Goal: Task Accomplishment & Management: Complete application form

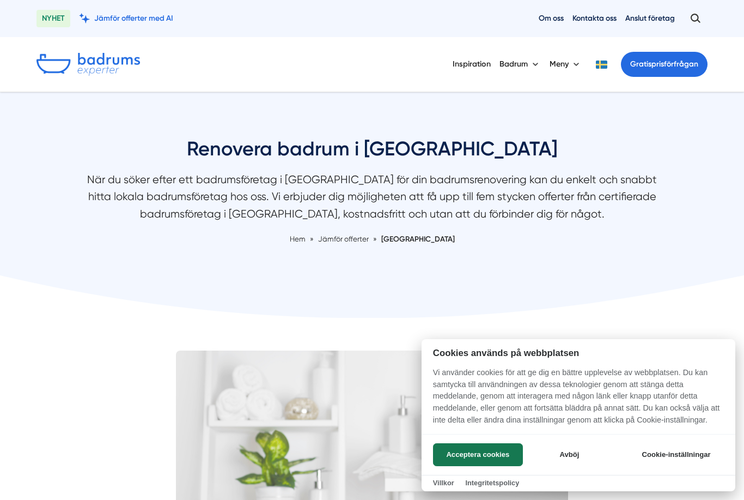
click at [489, 448] on button "Acceptera cookies" at bounding box center [478, 454] width 90 height 23
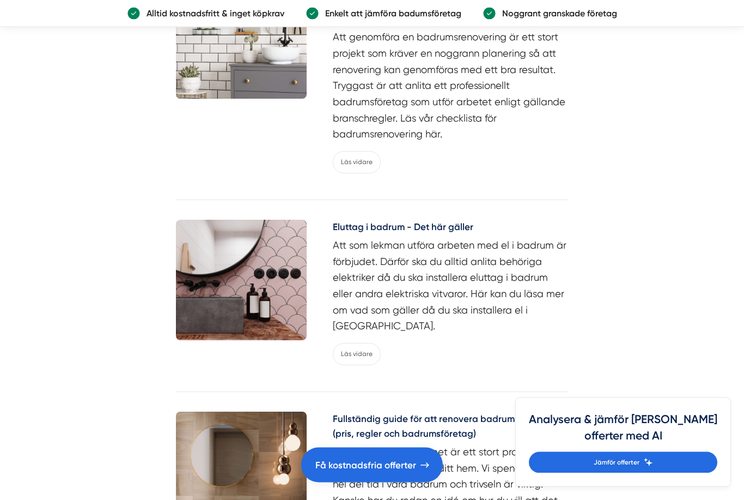
scroll to position [3422, 0]
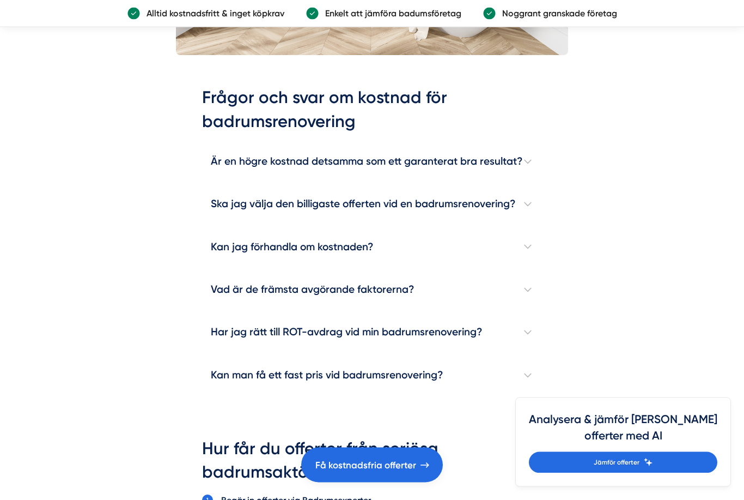
scroll to position [3121, 0]
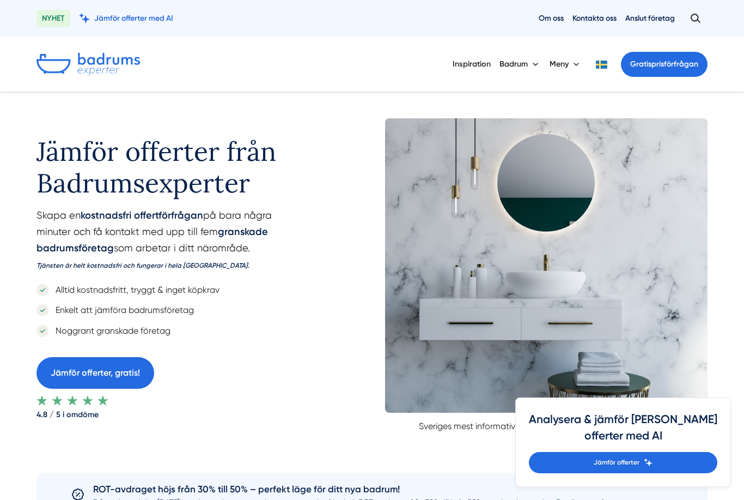
click at [116, 371] on link "Jämför offerter, gratis!" at bounding box center [96, 372] width 118 height 31
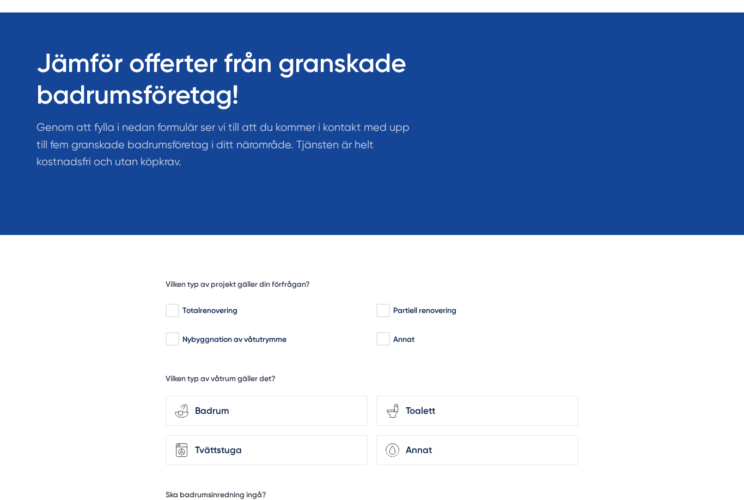
scroll to position [81, 0]
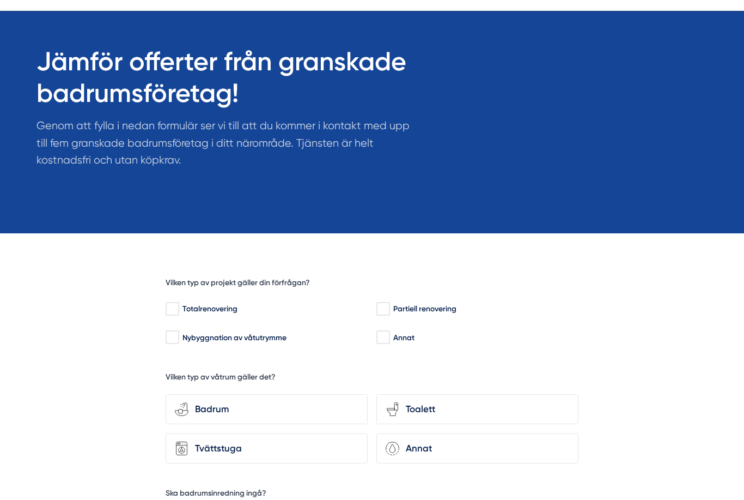
click at [178, 305] on input "Totalrenovering" at bounding box center [172, 308] width 13 height 11
checkbox input "true"
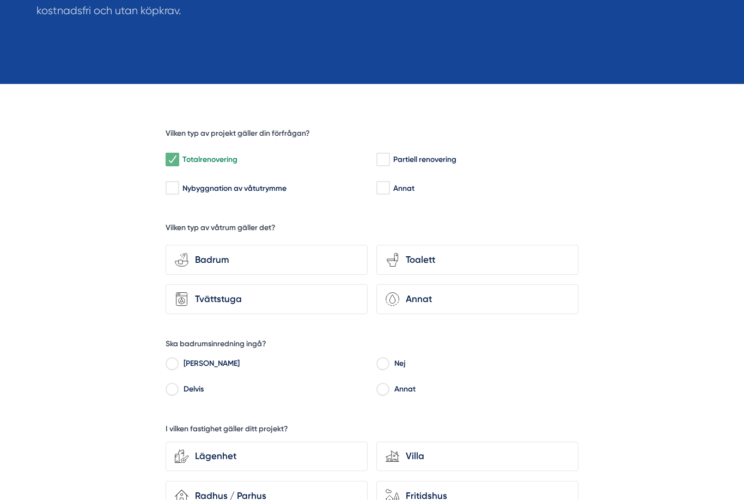
scroll to position [233, 0]
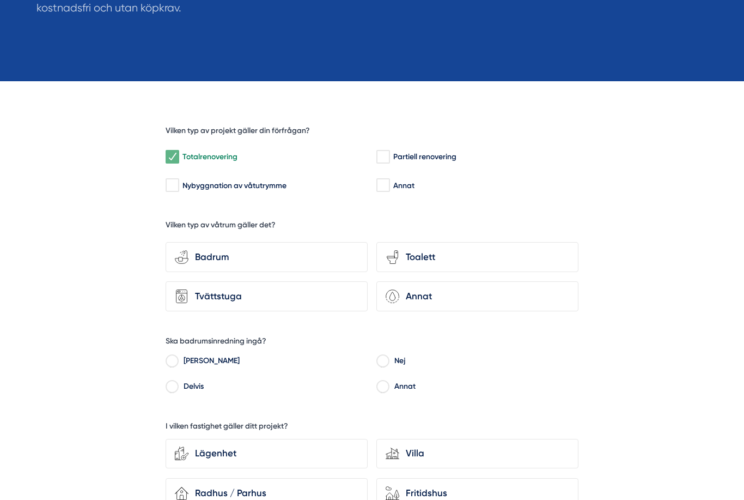
click at [291, 256] on div "Badrum" at bounding box center [274, 257] width 170 height 15
click at [0, 0] on input "bathroom-tub-towel Badrum" at bounding box center [0, 0] width 0 height 0
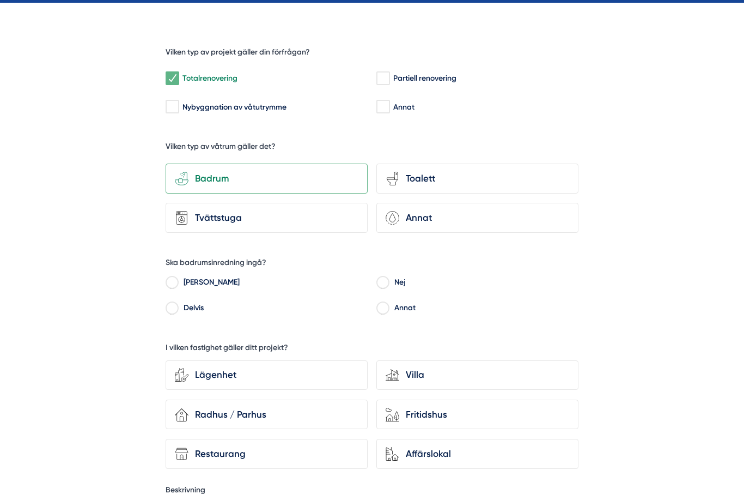
scroll to position [312, 0]
click at [389, 279] on input "Nej" at bounding box center [382, 284] width 13 height 10
radio input "true"
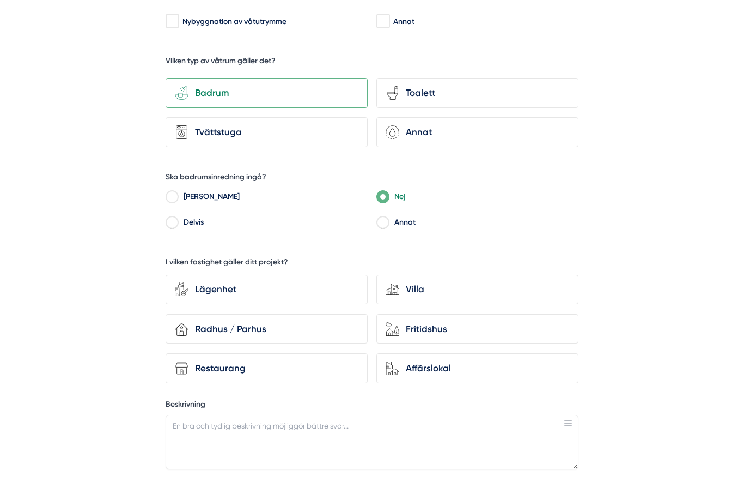
scroll to position [398, 0]
click at [234, 281] on div "Lägenhet" at bounding box center [274, 288] width 170 height 15
click at [0, 0] on input "Lägenhet" at bounding box center [0, 0] width 0 height 0
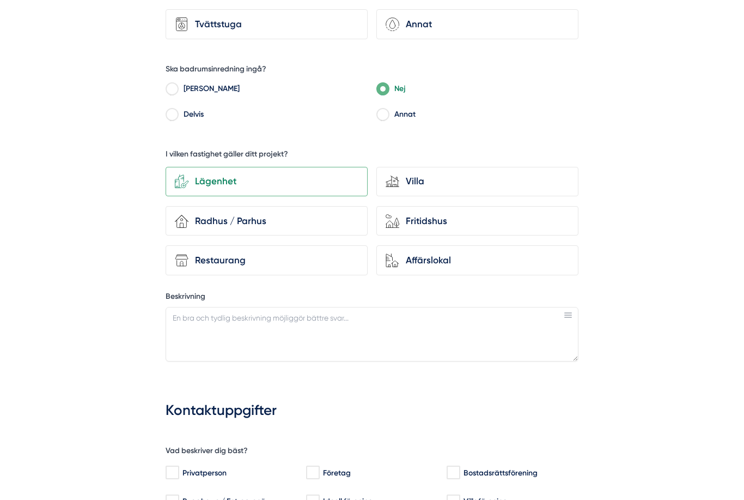
scroll to position [517, 0]
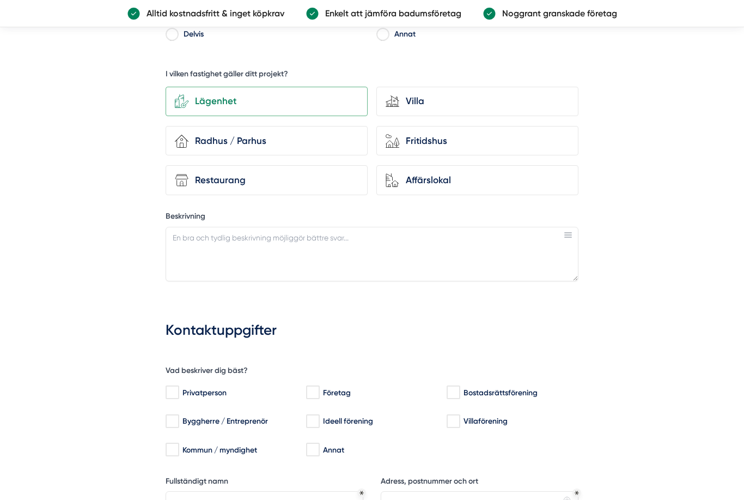
click at [173, 389] on input "Privatperson" at bounding box center [172, 392] width 13 height 11
checkbox input "true"
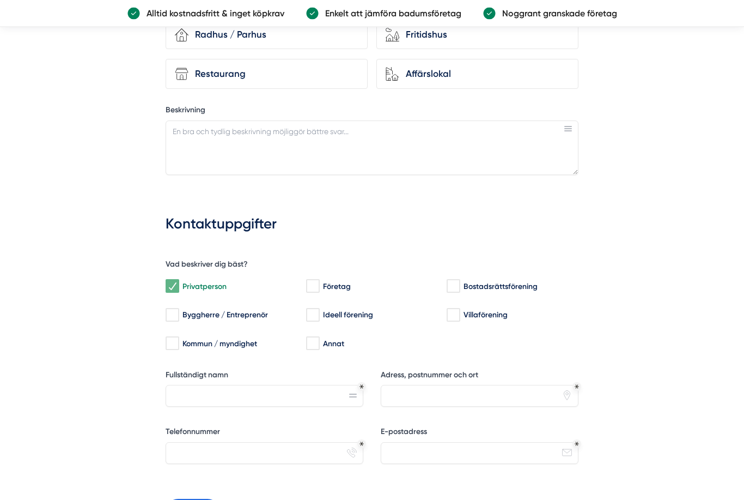
scroll to position [698, 0]
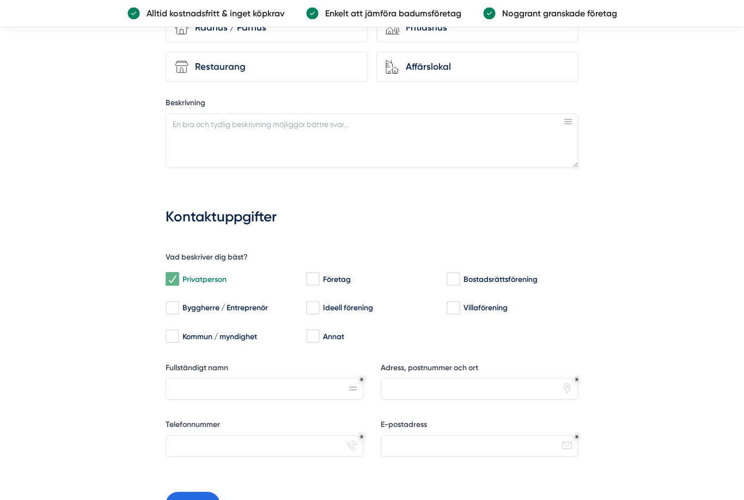
click at [454, 274] on input "Bostadsrättsförening" at bounding box center [453, 279] width 13 height 11
click at [459, 274] on input "Bostadsrättsförening" at bounding box center [453, 279] width 13 height 11
checkbox input "false"
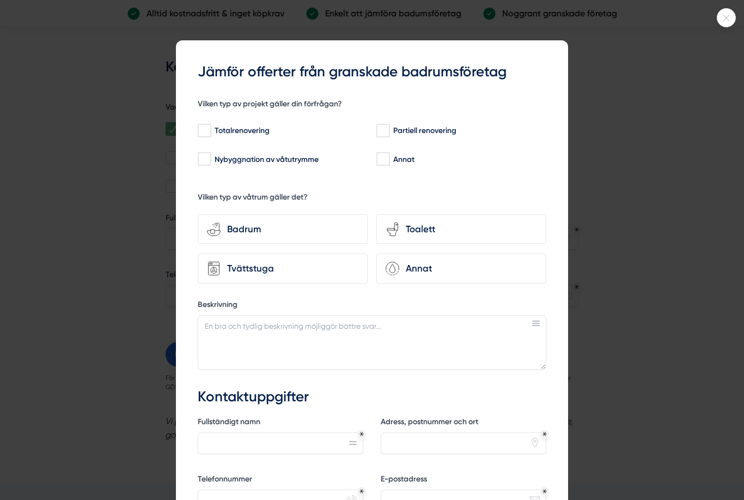
scroll to position [0, 0]
click at [633, 234] on div at bounding box center [372, 250] width 744 height 500
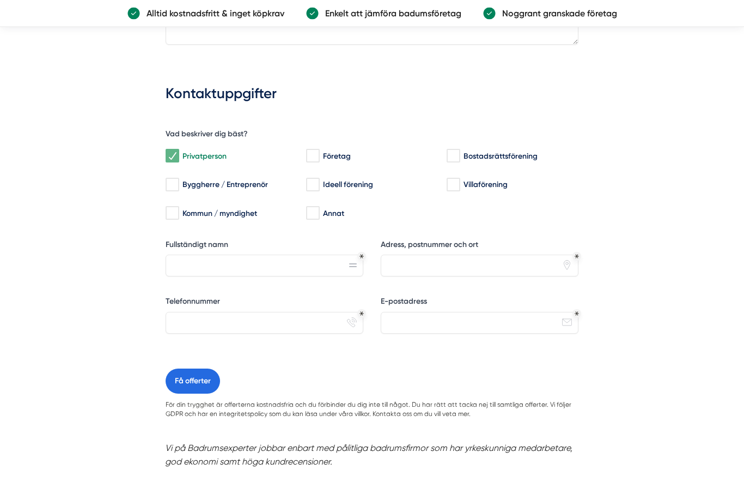
scroll to position [805, 0]
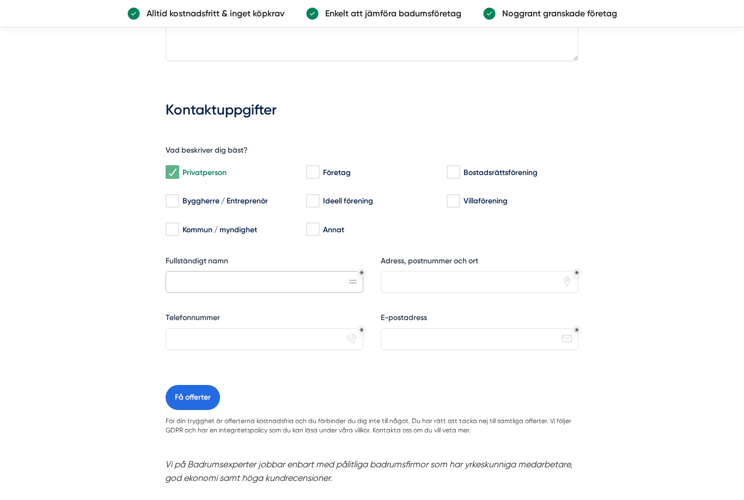
click at [249, 275] on input "Fullständigt namn" at bounding box center [265, 282] width 198 height 22
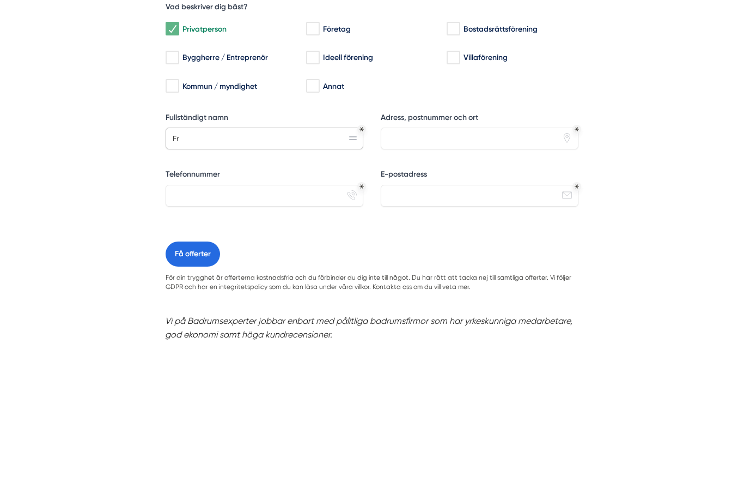
type input "Fre"
type input "Fredrik Moen"
type input "S:t Olofsgatan 50A"
click at [244, 328] on input "Telefonnummer" at bounding box center [265, 339] width 198 height 22
type input "0737006676"
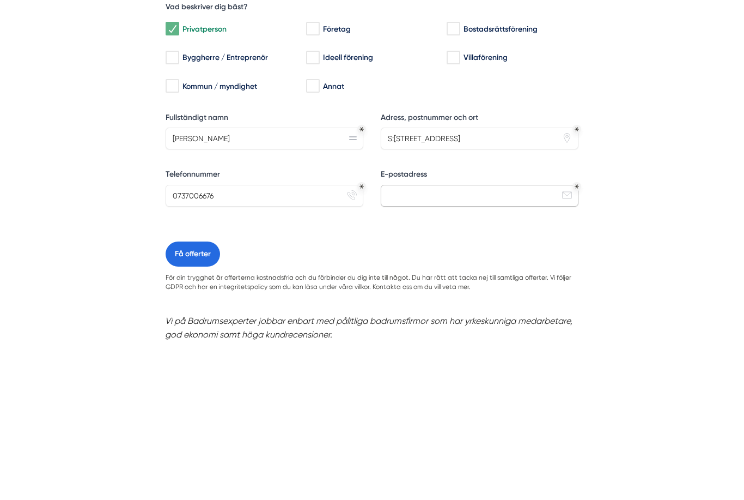
click at [458, 328] on input "E-postadress" at bounding box center [480, 339] width 198 height 22
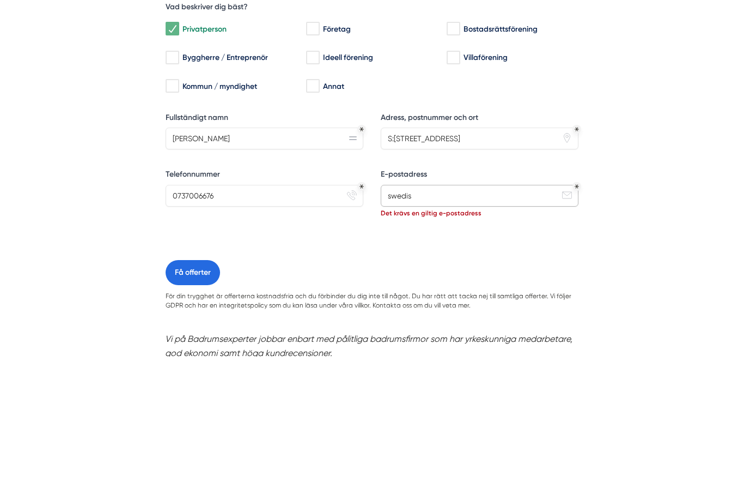
type input "swedish"
type input "swedishpilgrim@gmail.com"
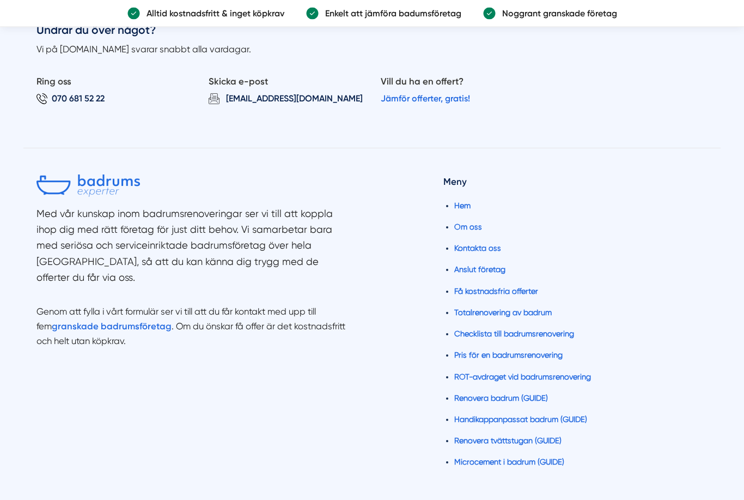
scroll to position [1639, 0]
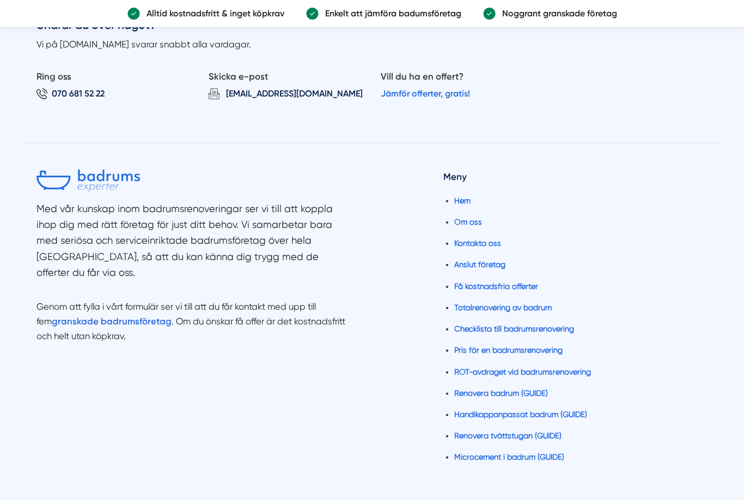
click at [528, 324] on link "Checklista till badrumsrenovering" at bounding box center [514, 328] width 120 height 9
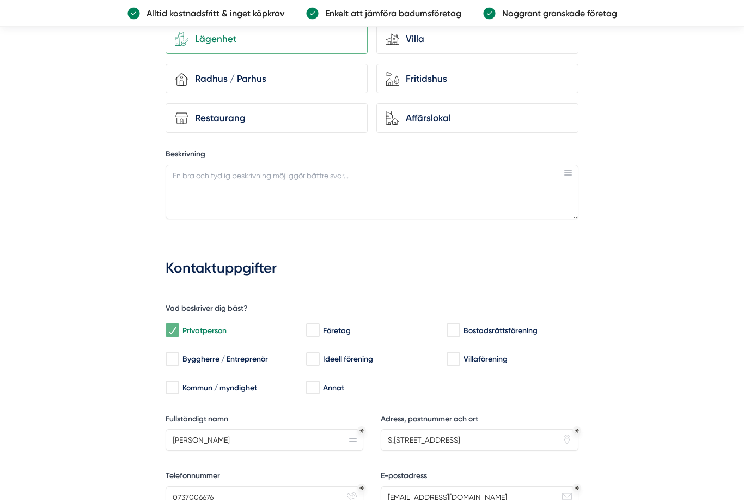
scroll to position [651, 0]
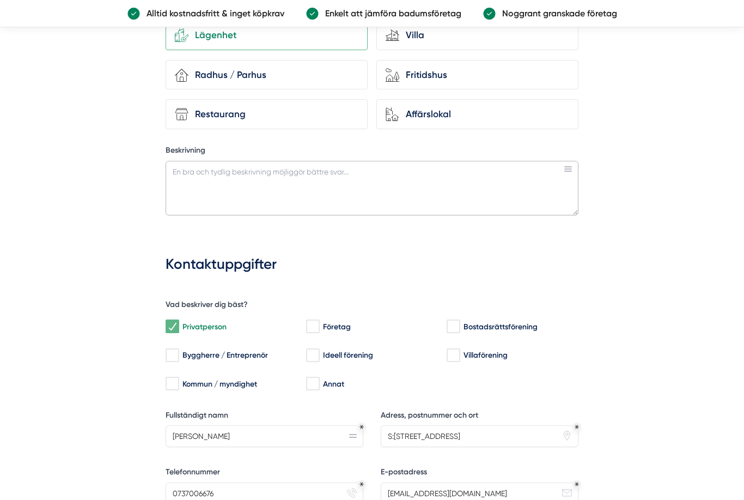
click at [380, 168] on textarea "Beskrivning" at bounding box center [372, 188] width 413 height 54
click at [192, 163] on textarea "Ombyggnad av ett befintligt badrum om 3,5kvm till" at bounding box center [372, 188] width 413 height 54
click at [415, 163] on textarea "Utbyggnad av ett befintligt badrum om 3,5kvm till" at bounding box center [372, 188] width 413 height 54
type textarea "Utbyggnad av ett befintligt badrum om 3,5kvm till 5,5kvm i en bostadsrätt. Två …"
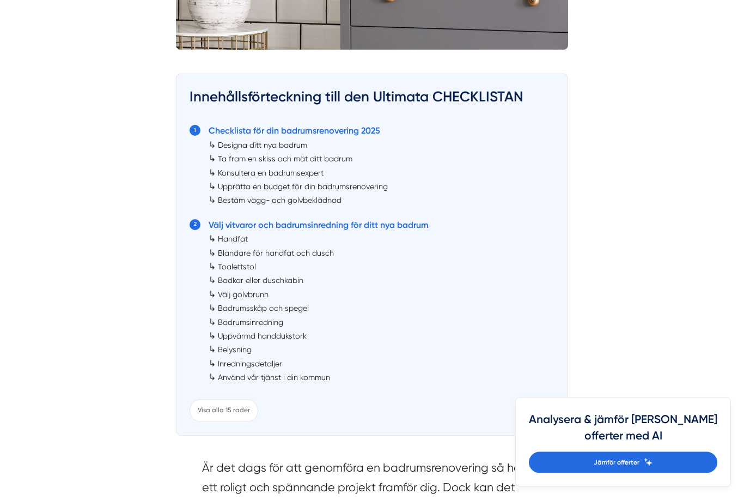
scroll to position [562, 0]
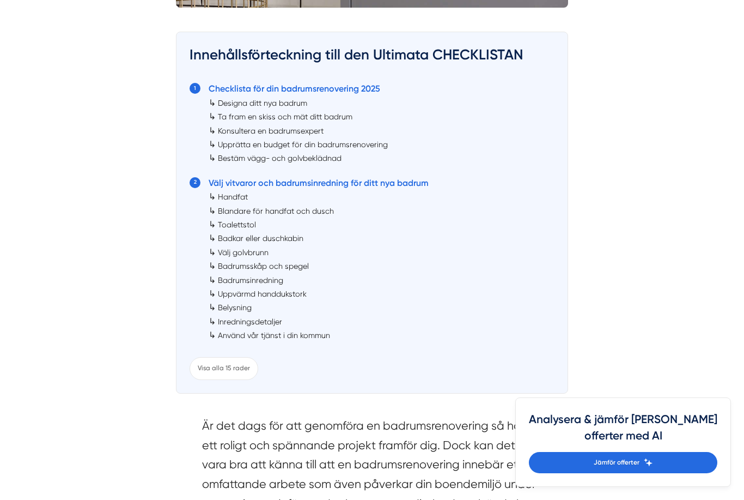
click at [281, 102] on link "Designa ditt nya badrum" at bounding box center [262, 103] width 89 height 9
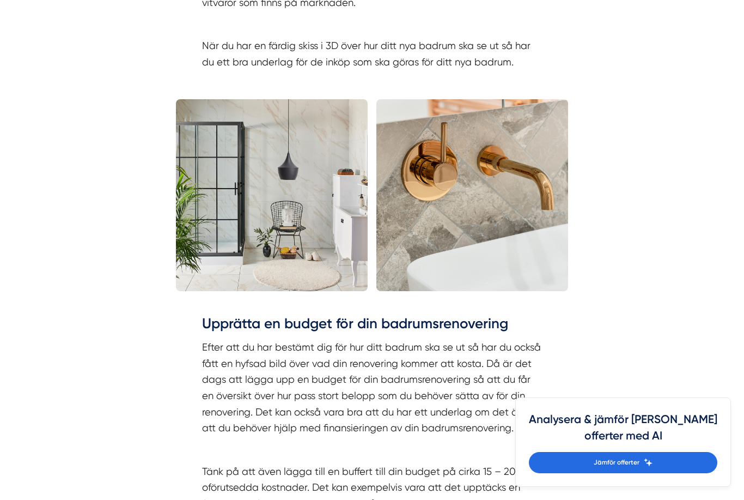
scroll to position [2213, 0]
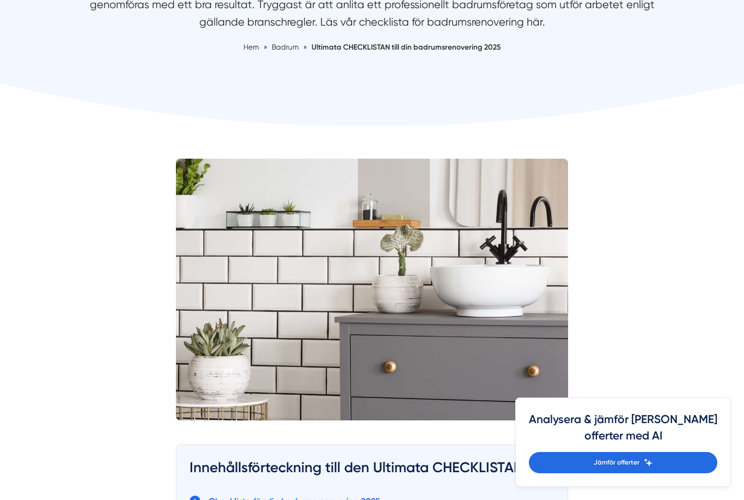
scroll to position [0, 0]
